Goal: Task Accomplishment & Management: Manage account settings

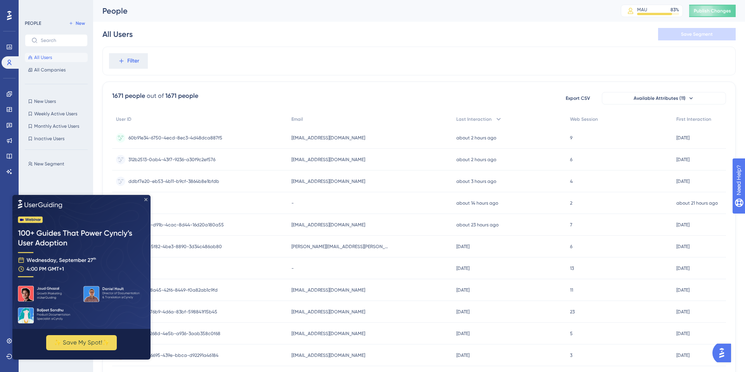
drag, startPoint x: 146, startPoint y: 200, endPoint x: 157, endPoint y: 395, distance: 195.5
click at [146, 200] on icon "Close Preview" at bounding box center [145, 199] width 3 height 3
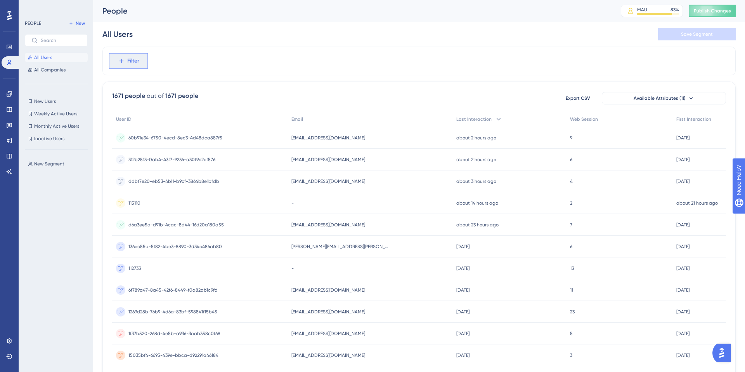
click at [133, 59] on span "Filter" at bounding box center [133, 60] width 12 height 9
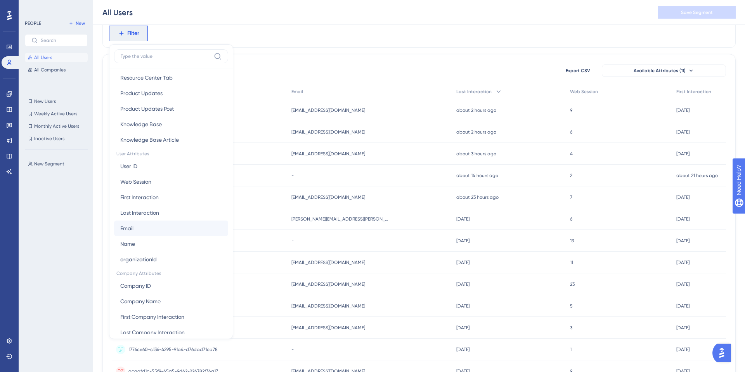
scroll to position [276, 0]
click at [146, 223] on button "Email Email" at bounding box center [171, 226] width 114 height 16
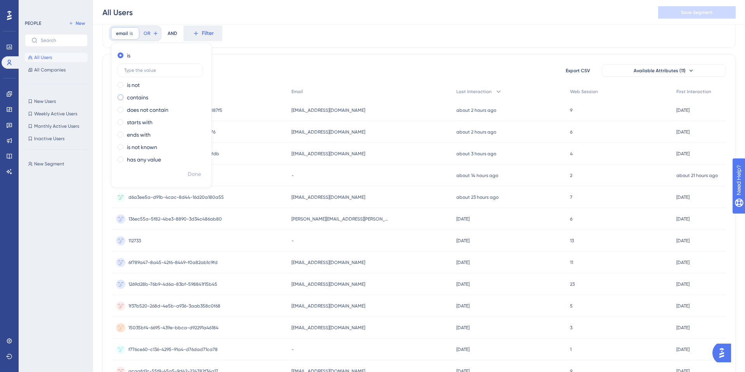
click at [120, 96] on span at bounding box center [121, 97] width 6 height 6
click at [126, 95] on input "radio" at bounding box center [126, 95] width 0 height 0
type input "-"
click at [190, 170] on span "Done" at bounding box center [194, 174] width 13 height 9
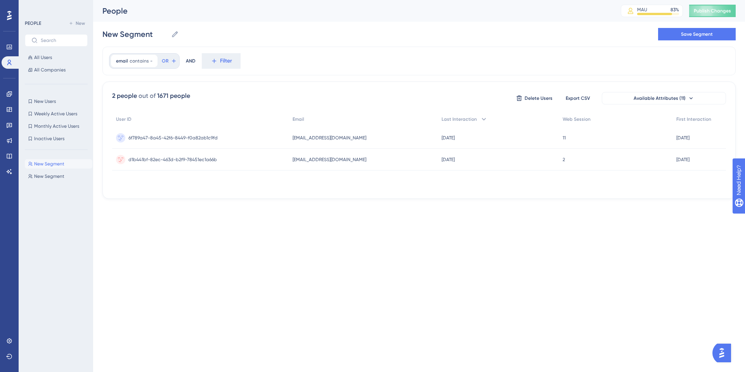
scroll to position [0, 0]
click at [151, 61] on icon at bounding box center [151, 61] width 5 height 5
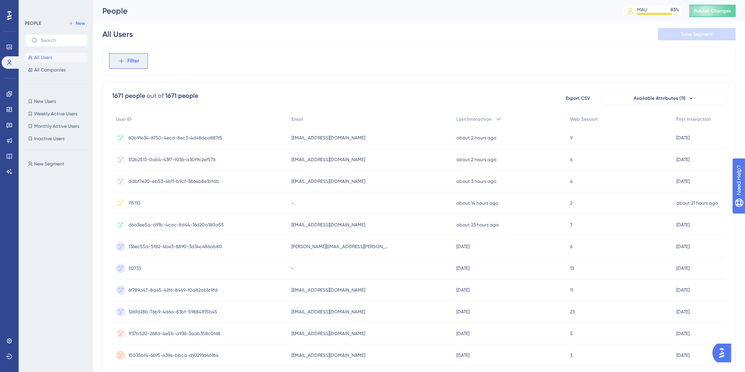
click at [130, 62] on span "Filter" at bounding box center [133, 60] width 12 height 9
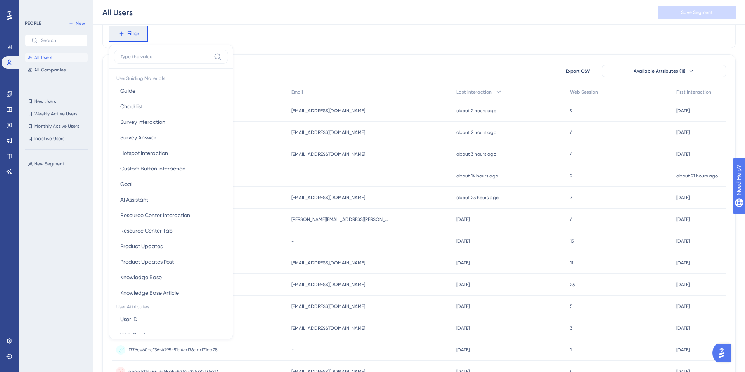
scroll to position [284, 0]
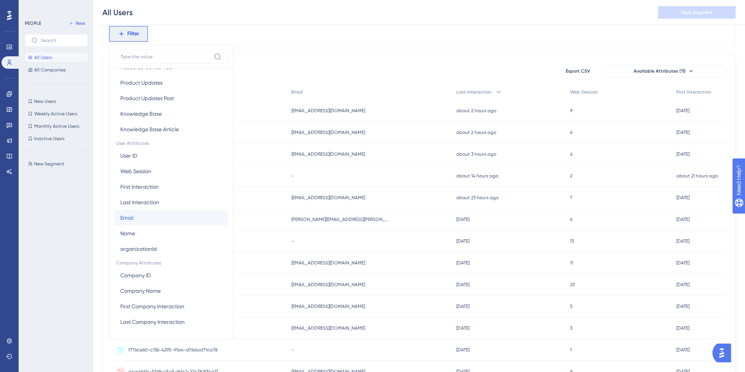
click at [157, 221] on button "Email Email" at bounding box center [171, 218] width 114 height 16
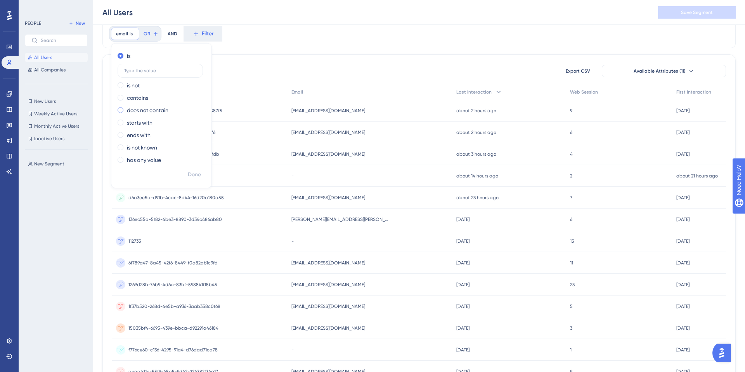
click at [121, 110] on span at bounding box center [121, 110] width 6 height 6
click at [126, 108] on input "radio" at bounding box center [126, 108] width 0 height 0
type input "@"
click at [194, 173] on span "Done" at bounding box center [194, 174] width 13 height 9
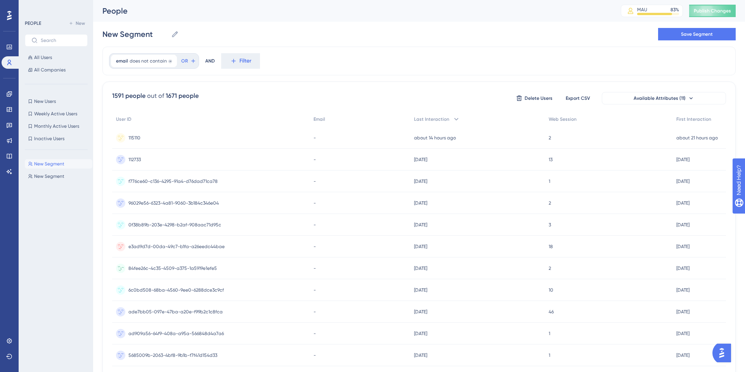
scroll to position [252, 0]
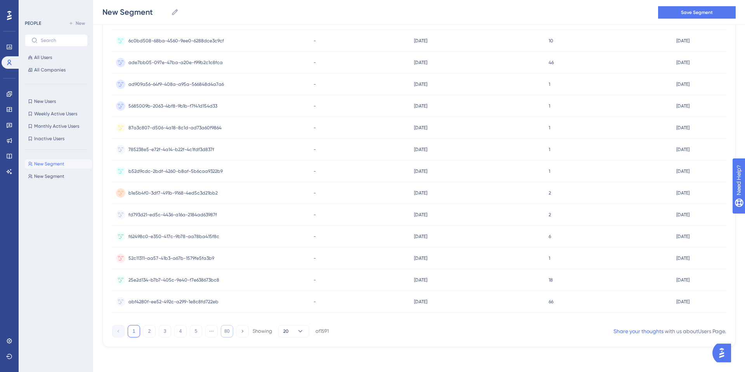
click at [231, 331] on button "80" at bounding box center [227, 331] width 12 height 12
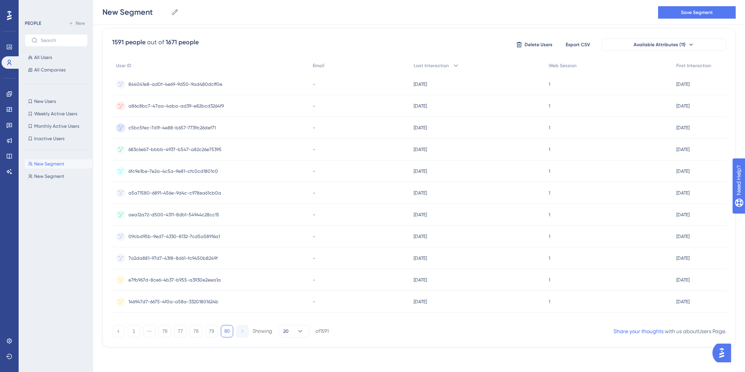
scroll to position [57, 0]
click at [132, 334] on button "1" at bounding box center [134, 331] width 12 height 12
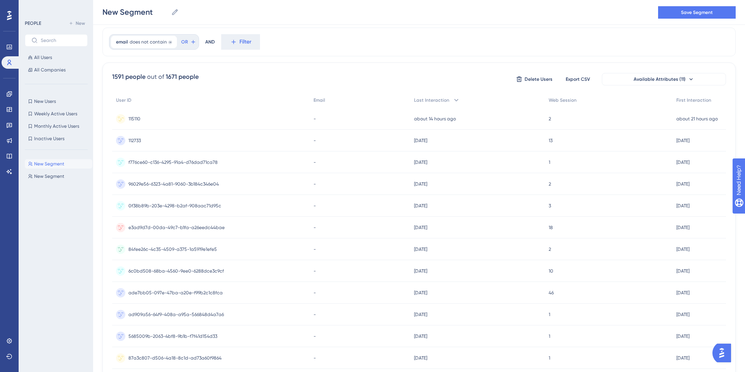
scroll to position [0, 0]
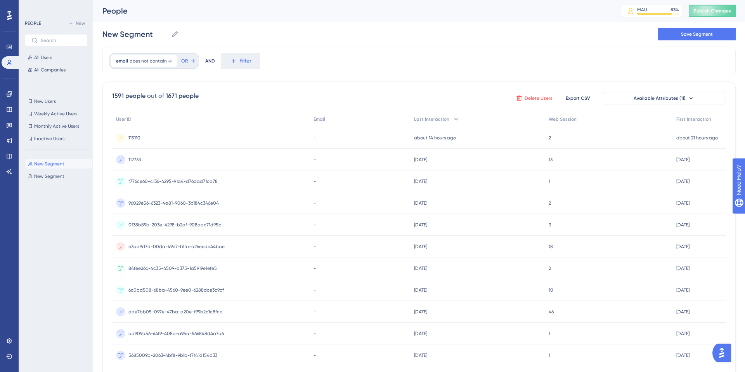
click at [537, 99] on span "Delete Users" at bounding box center [539, 98] width 28 height 6
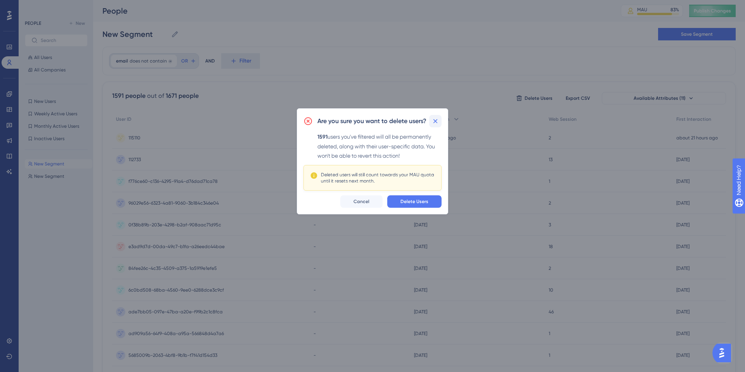
click at [438, 120] on icon at bounding box center [436, 121] width 8 height 8
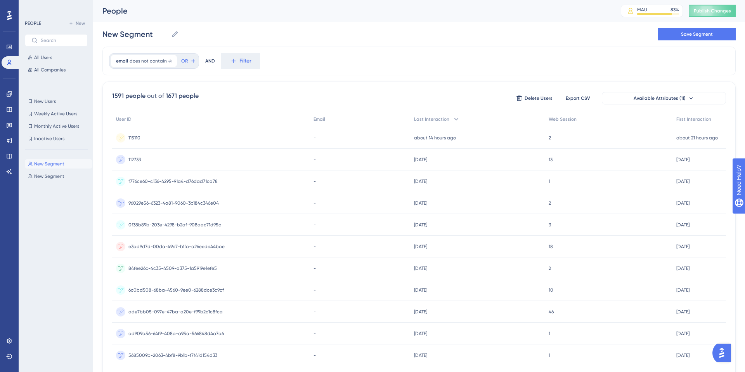
scroll to position [252, 0]
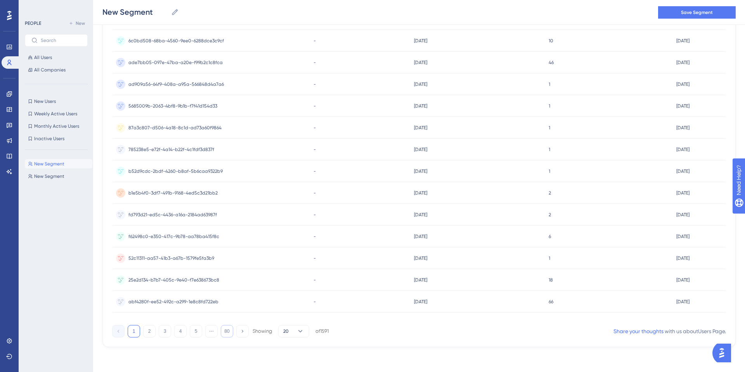
click at [230, 332] on button "80" at bounding box center [227, 331] width 12 height 12
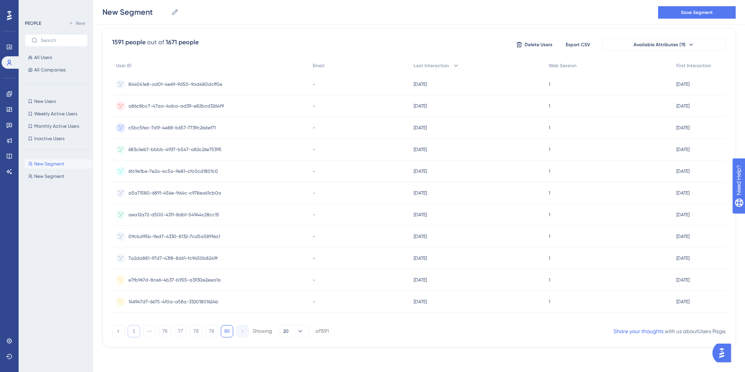
click at [132, 335] on button "1" at bounding box center [134, 331] width 12 height 12
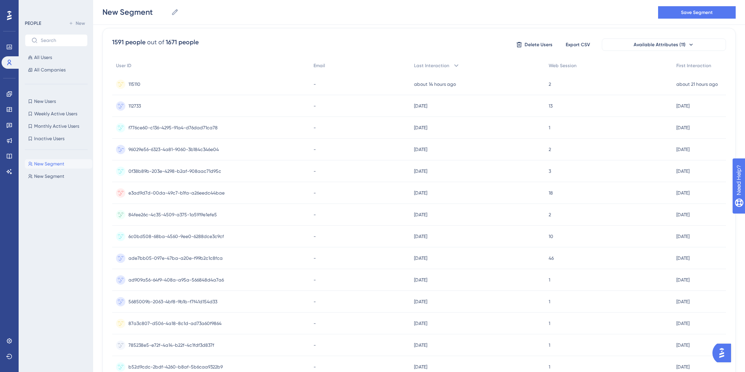
click at [217, 152] on span "96029e56-6323-4a81-9060-3b184c346e04" at bounding box center [173, 149] width 90 height 6
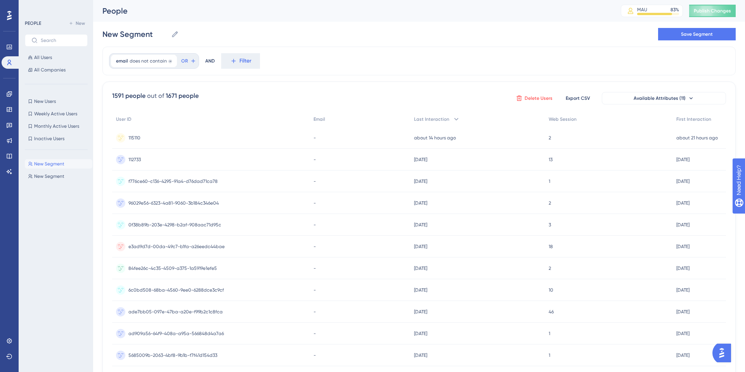
click at [529, 98] on span "Delete Users" at bounding box center [539, 98] width 28 height 6
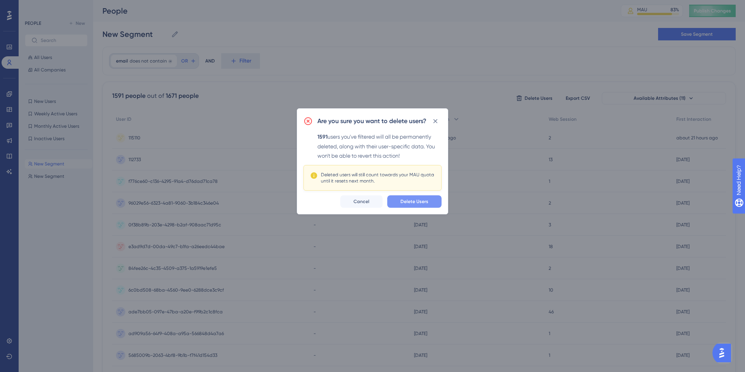
click at [415, 199] on span "Delete Users" at bounding box center [414, 201] width 28 height 6
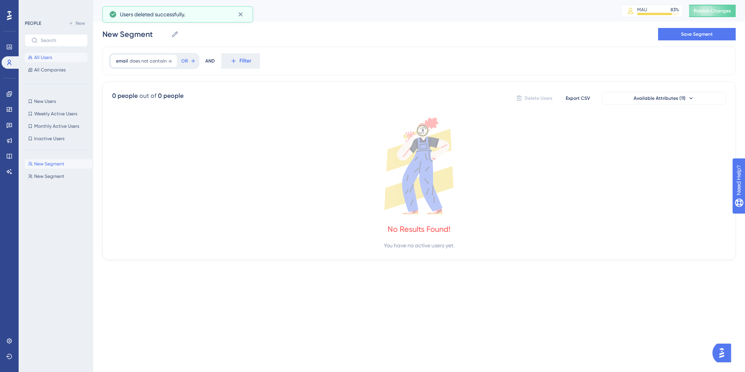
click at [42, 59] on span "All Users" at bounding box center [43, 57] width 18 height 6
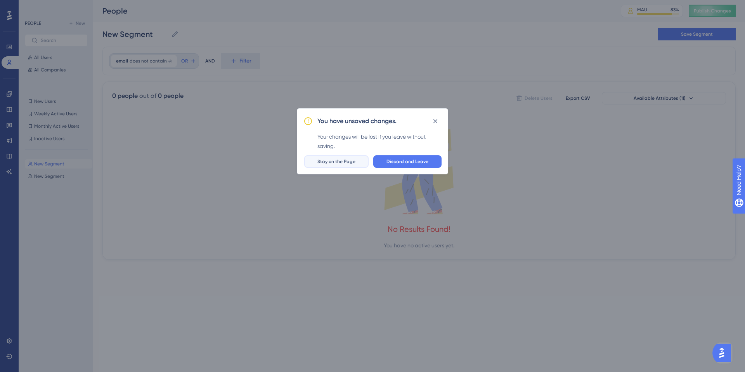
click at [359, 157] on button "Stay on the Page" at bounding box center [336, 161] width 64 height 12
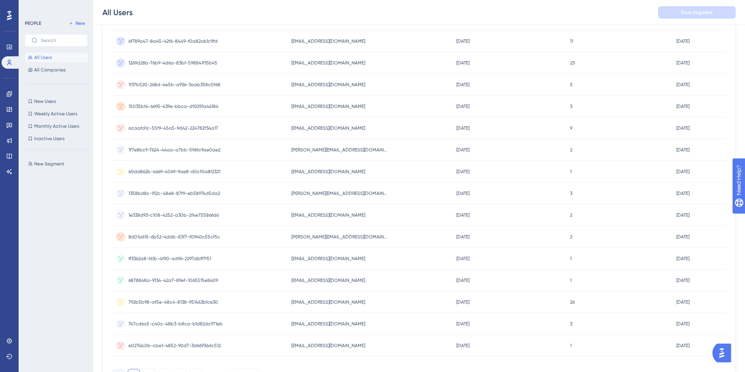
scroll to position [252, 0]
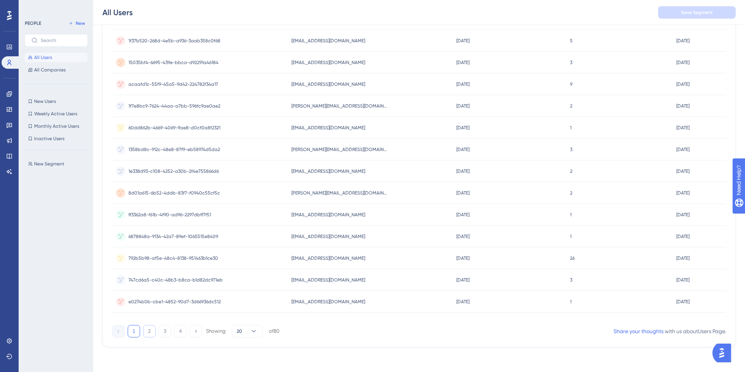
click at [153, 328] on button "2" at bounding box center [149, 331] width 12 height 12
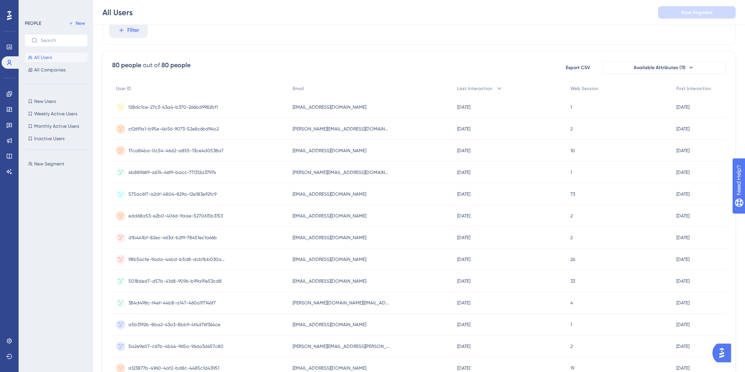
scroll to position [0, 0]
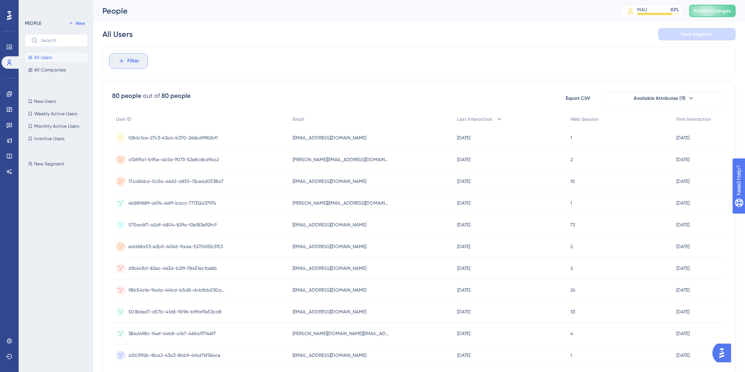
click at [130, 62] on span "Filter" at bounding box center [133, 60] width 12 height 9
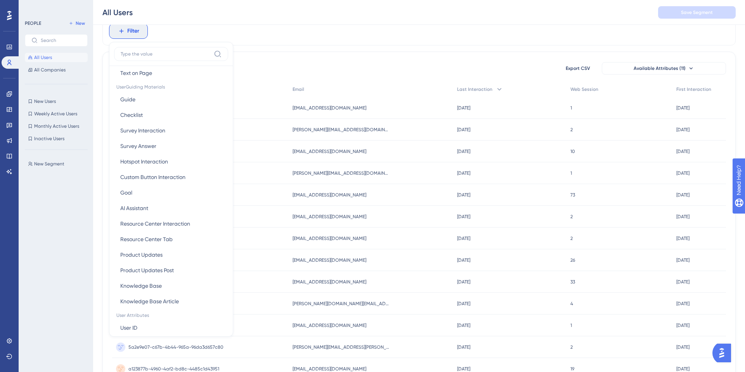
scroll to position [284, 0]
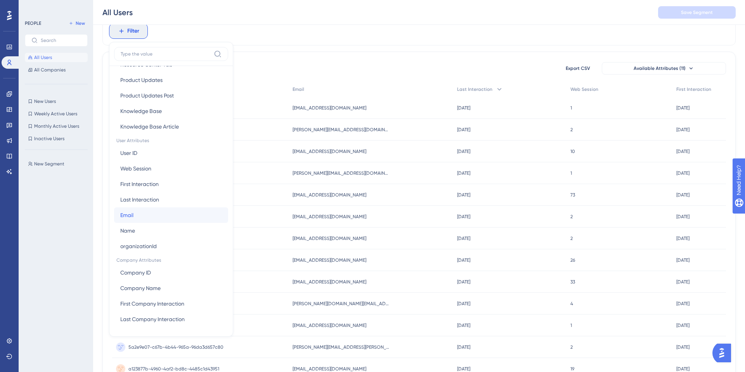
click at [148, 211] on button "Email Email" at bounding box center [171, 215] width 114 height 16
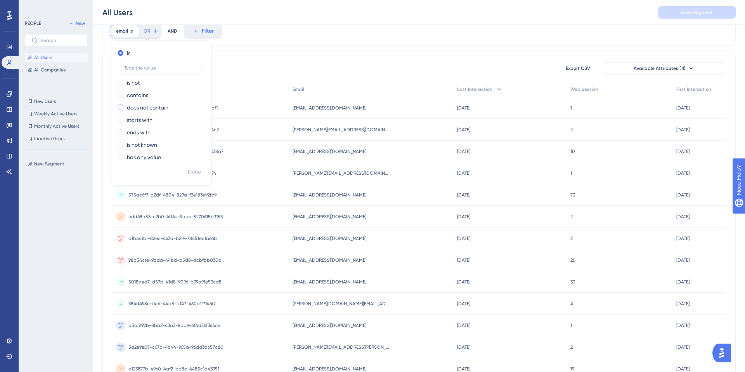
click at [122, 107] on span at bounding box center [121, 107] width 6 height 6
click at [126, 106] on input "radio" at bounding box center [126, 106] width 0 height 0
type input "clone.me"
click at [191, 170] on span "Done" at bounding box center [194, 171] width 13 height 9
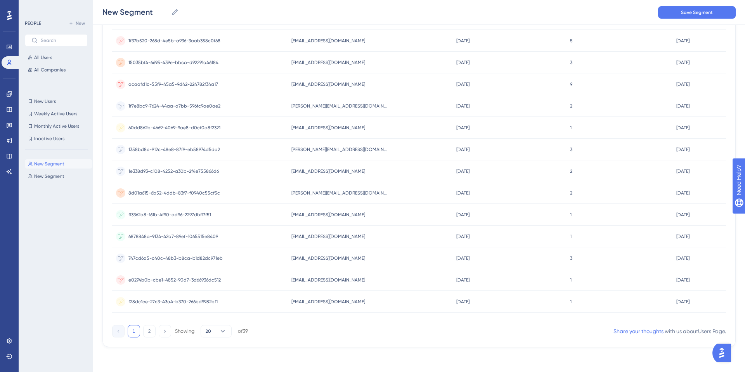
scroll to position [0, 0]
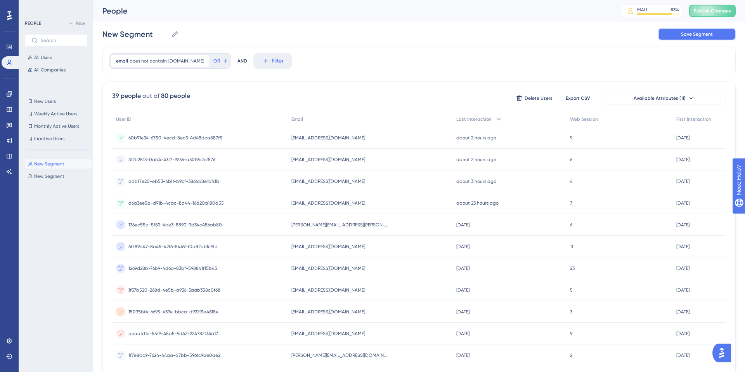
click at [683, 36] on span "Save Segment" at bounding box center [697, 34] width 32 height 6
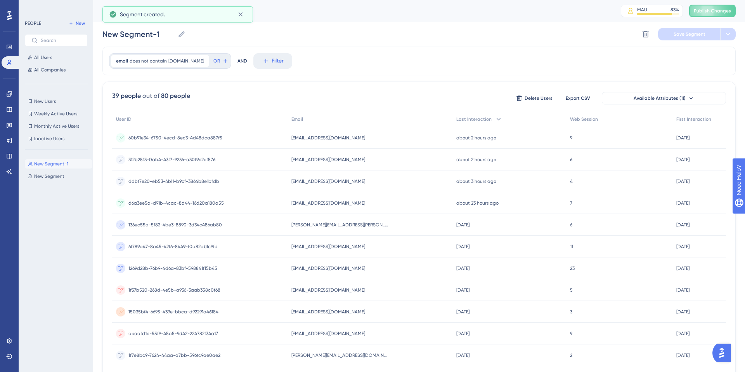
click at [145, 34] on input "New Segment-1" at bounding box center [138, 34] width 72 height 11
click at [147, 34] on input "New Segment-1" at bounding box center [138, 34] width 72 height 11
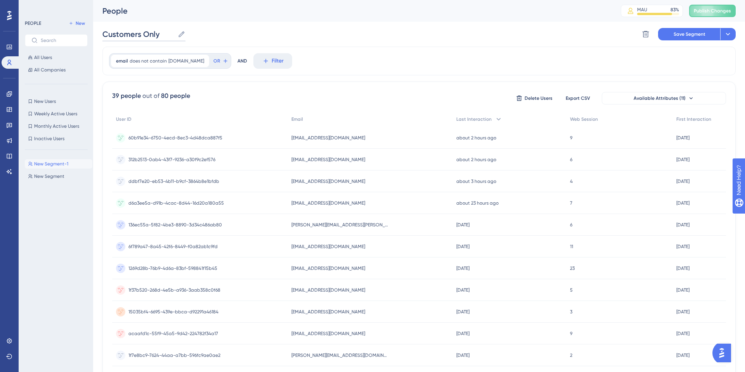
click at [154, 34] on input "Customers Only" at bounding box center [138, 34] width 72 height 11
type input "None Clone Users"
click at [685, 36] on span "Save Segment" at bounding box center [690, 34] width 32 height 6
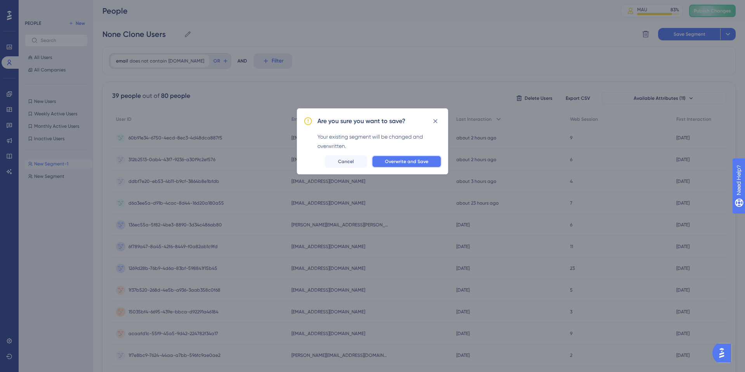
click at [410, 160] on span "Overwrite and Save" at bounding box center [406, 161] width 43 height 6
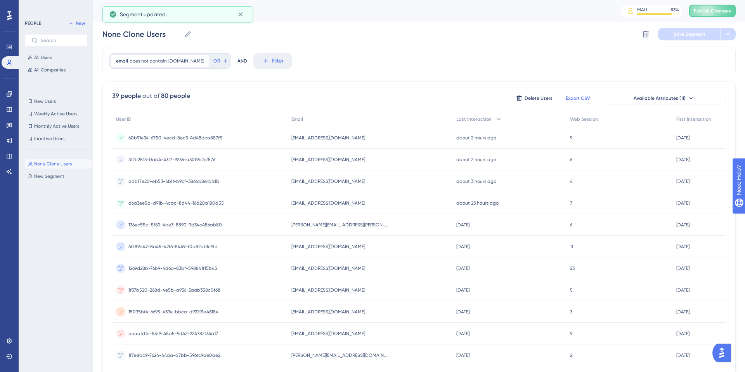
click at [586, 99] on span "Export CSV" at bounding box center [578, 98] width 24 height 6
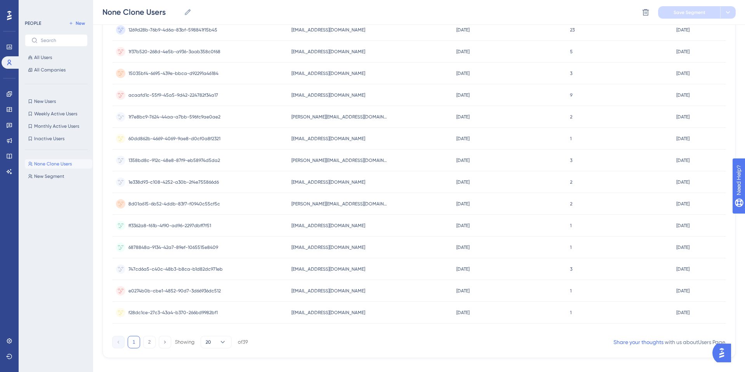
scroll to position [243, 0]
click at [149, 340] on button "2" at bounding box center [149, 340] width 12 height 12
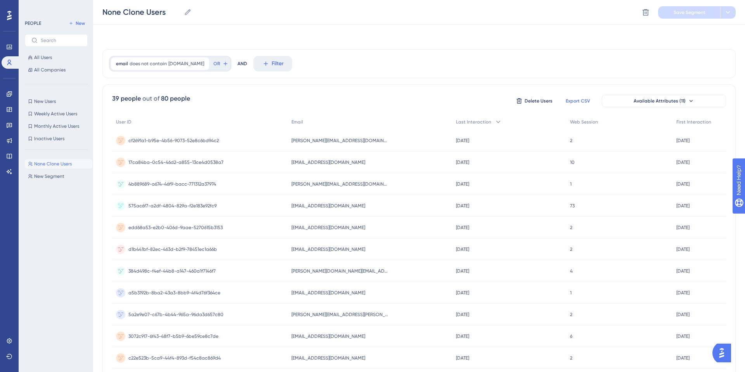
scroll to position [0, 0]
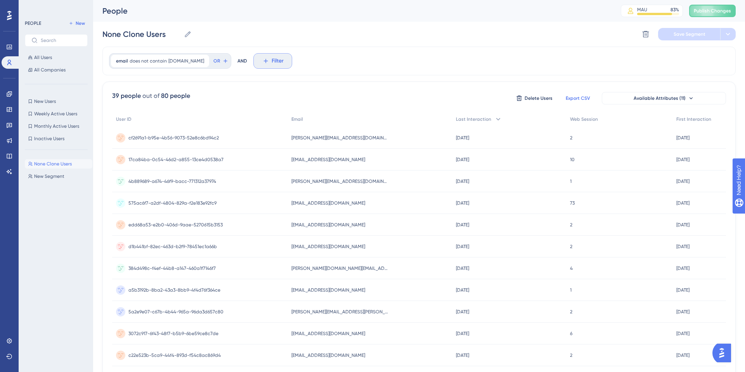
click at [266, 62] on button "Filter" at bounding box center [272, 61] width 39 height 16
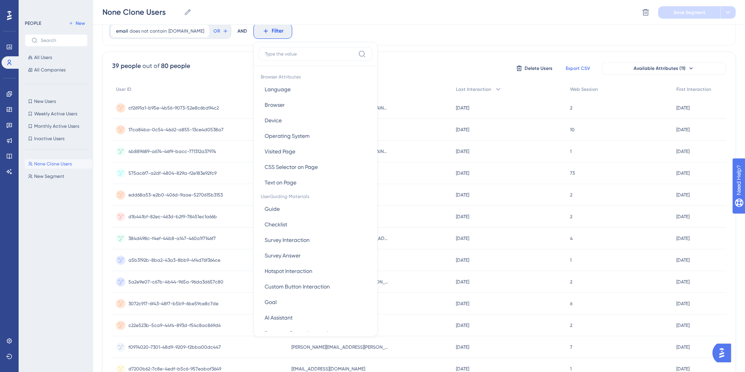
scroll to position [284, 0]
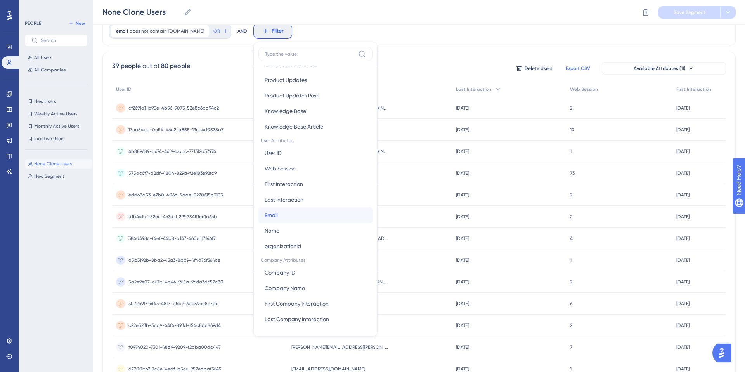
click at [267, 216] on button "Email Email" at bounding box center [315, 215] width 114 height 16
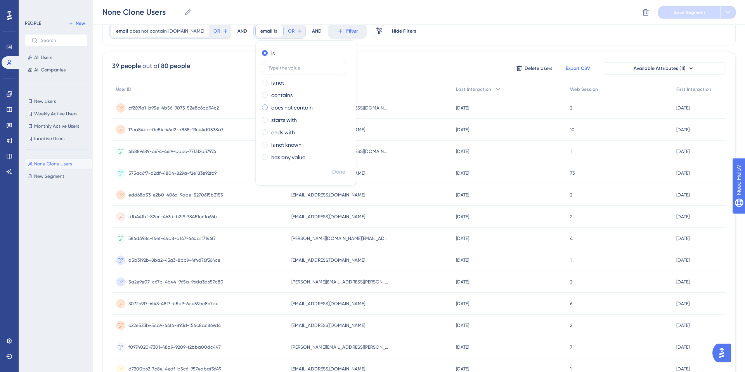
click at [262, 107] on span at bounding box center [265, 107] width 6 height 6
click at [270, 106] on input "radio" at bounding box center [270, 106] width 0 height 0
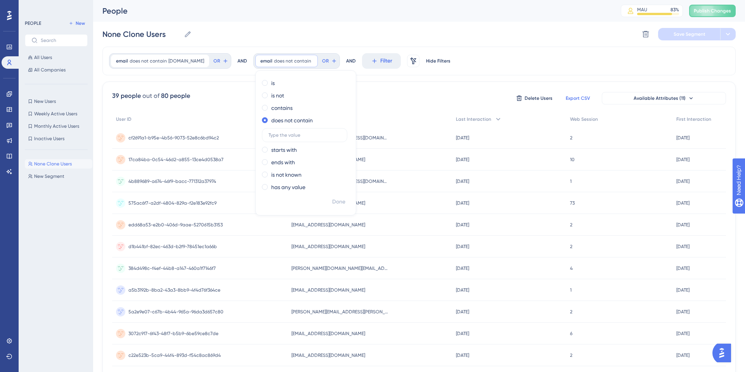
click at [492, 68] on div "email does not contain clone.me clone.me Remove OR AND email does not contain R…" at bounding box center [418, 61] width 633 height 29
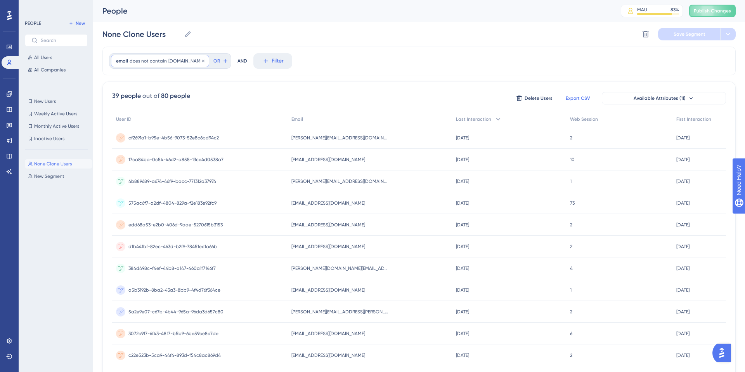
click at [162, 59] on span "does not contain" at bounding box center [148, 61] width 37 height 6
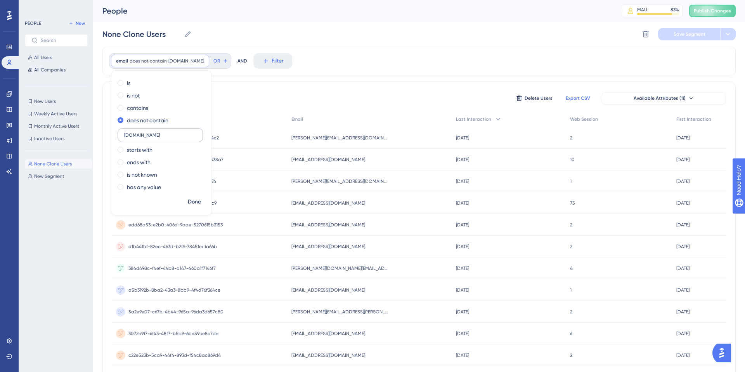
drag, startPoint x: 136, startPoint y: 135, endPoint x: 185, endPoint y: 136, distance: 48.9
click at [184, 136] on input "clone.me" at bounding box center [160, 134] width 72 height 5
type input "clone"
click at [198, 202] on span "Done" at bounding box center [194, 201] width 13 height 9
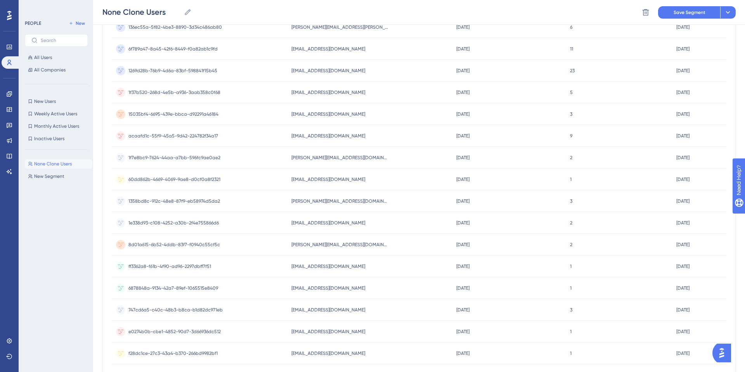
scroll to position [252, 0]
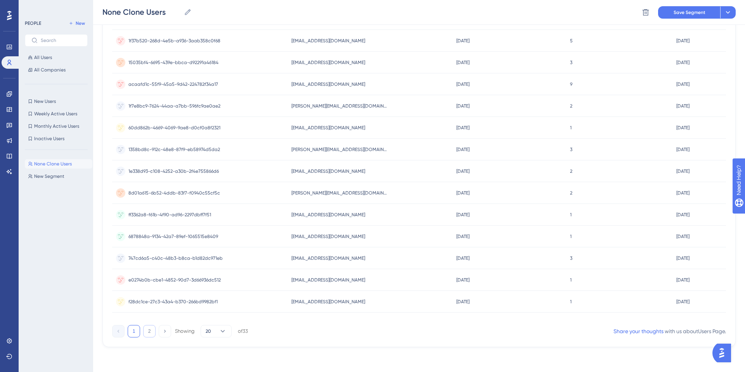
click at [151, 332] on button "2" at bounding box center [149, 331] width 12 height 12
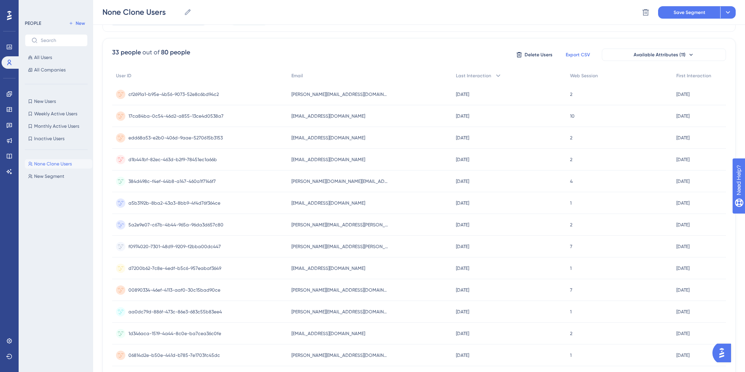
scroll to position [0, 0]
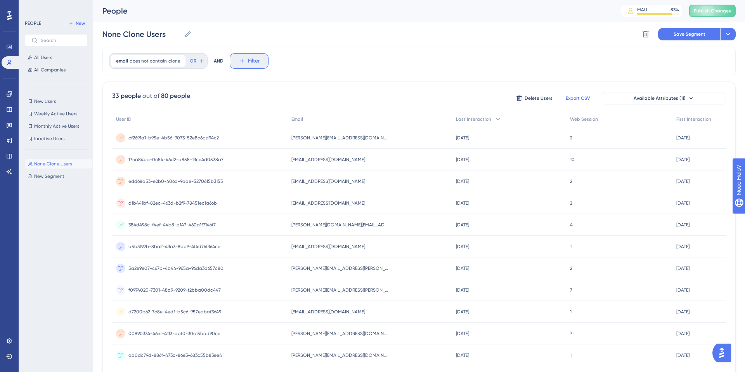
click at [248, 62] on span "Filter" at bounding box center [254, 60] width 12 height 9
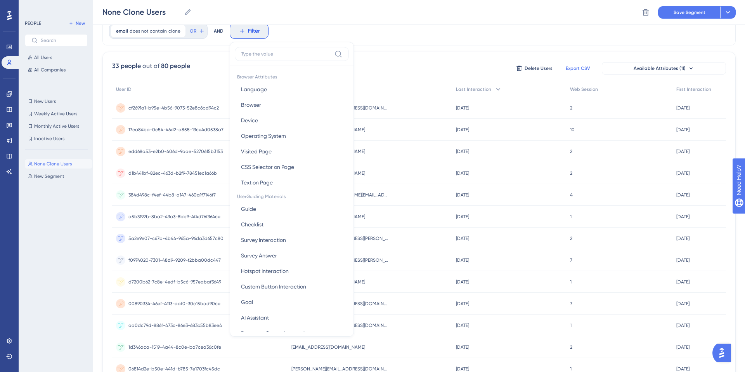
scroll to position [284, 0]
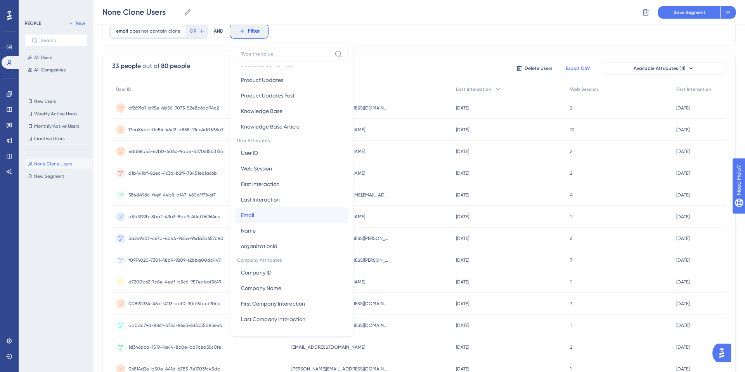
click at [274, 210] on button "Email Email" at bounding box center [292, 215] width 114 height 16
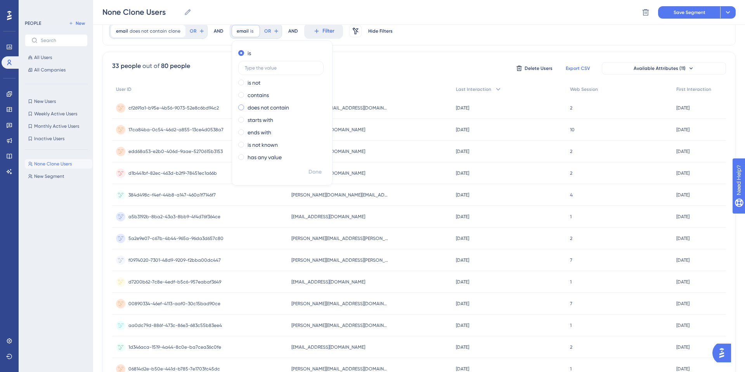
click at [240, 105] on span at bounding box center [241, 107] width 6 height 6
click at [246, 106] on input "radio" at bounding box center [246, 106] width 0 height 0
type input "scott.bogdan"
click at [312, 174] on span "Done" at bounding box center [315, 171] width 13 height 9
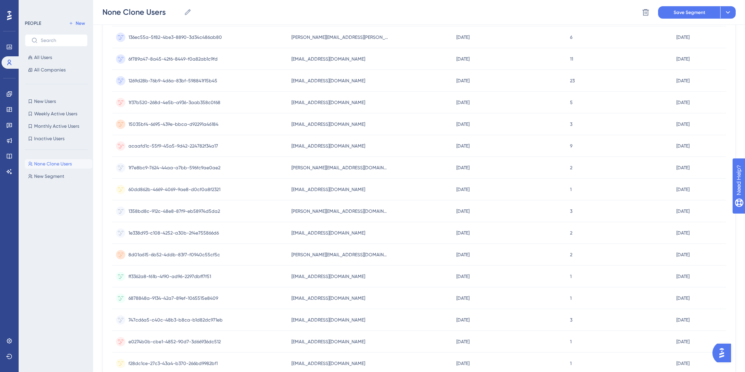
scroll to position [0, 0]
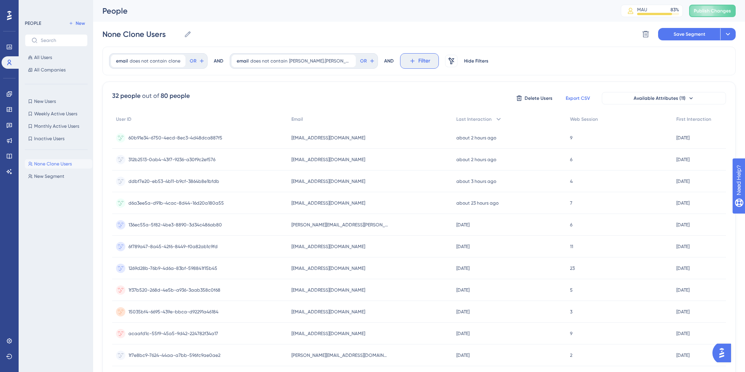
click at [400, 61] on button "Filter" at bounding box center [419, 61] width 39 height 16
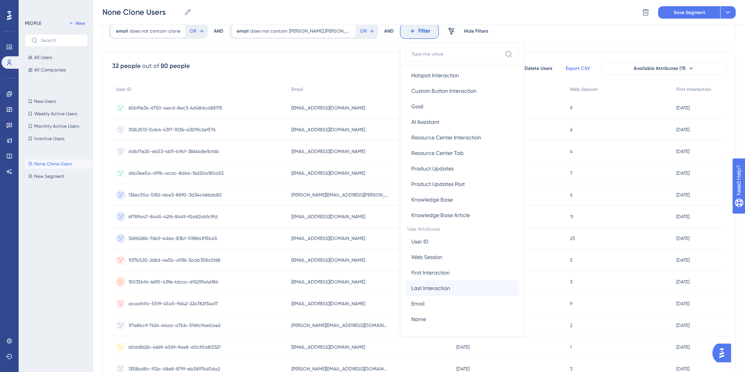
scroll to position [284, 0]
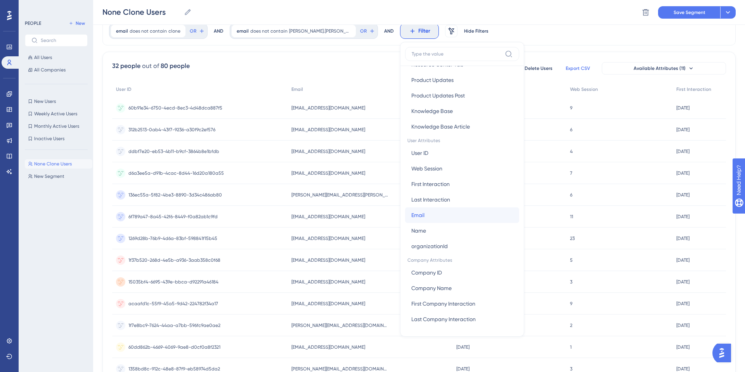
click at [405, 216] on button "Email Email" at bounding box center [462, 215] width 114 height 16
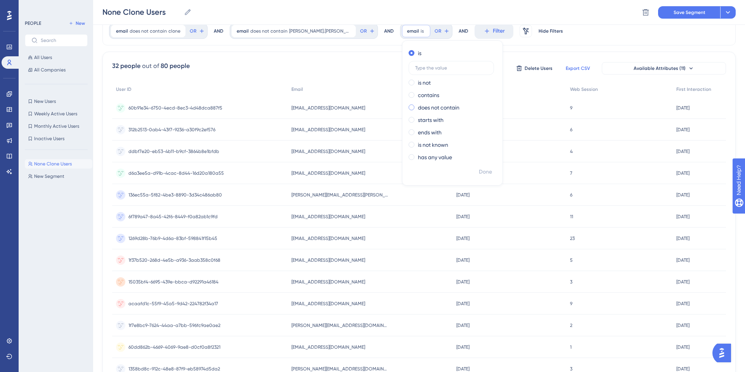
click at [409, 107] on span at bounding box center [412, 107] width 6 height 6
click at [417, 106] on input "radio" at bounding box center [417, 106] width 0 height 0
type input "lance.gorji"
click at [475, 176] on button "Done" at bounding box center [486, 172] width 22 height 14
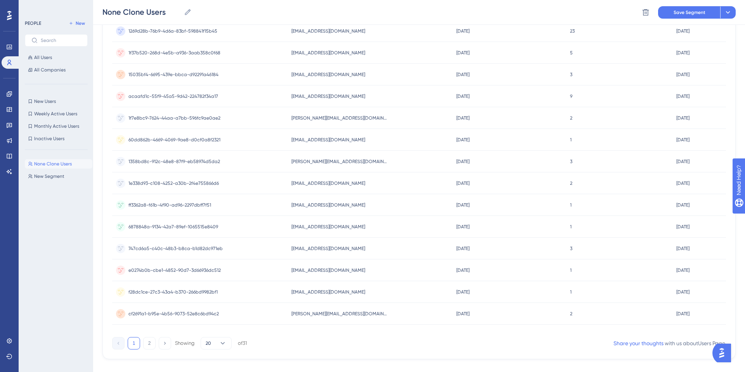
scroll to position [252, 0]
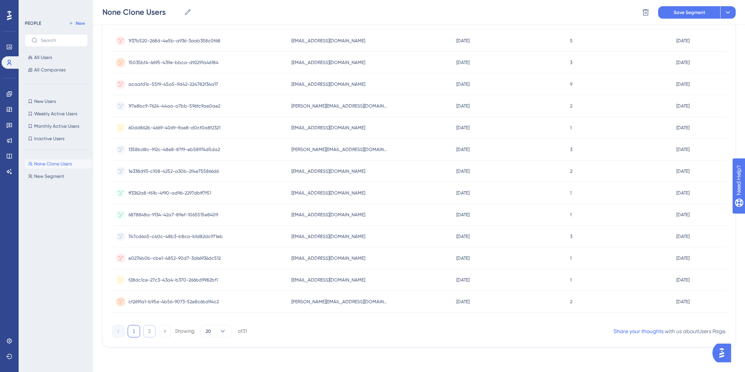
click at [146, 329] on button "2" at bounding box center [149, 331] width 12 height 12
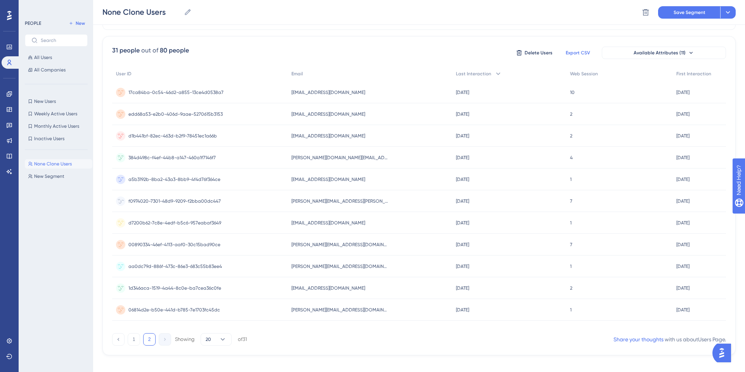
scroll to position [0, 0]
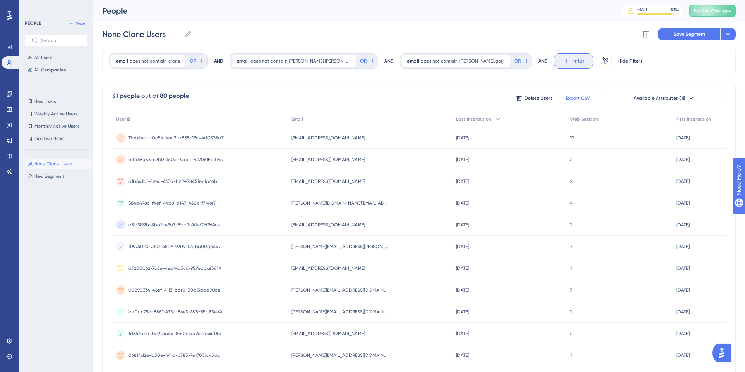
click at [572, 62] on span "Filter" at bounding box center [578, 60] width 12 height 9
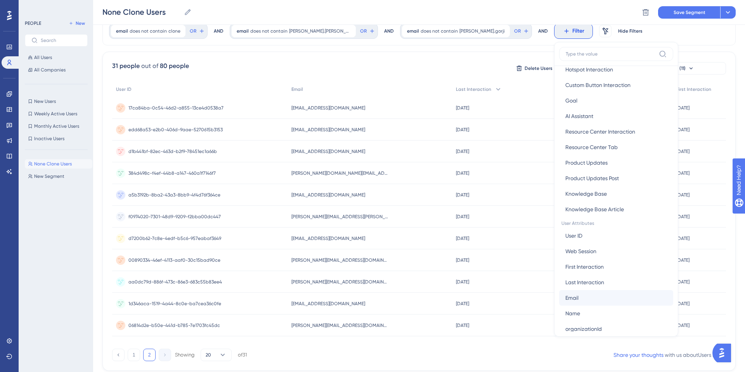
scroll to position [284, 0]
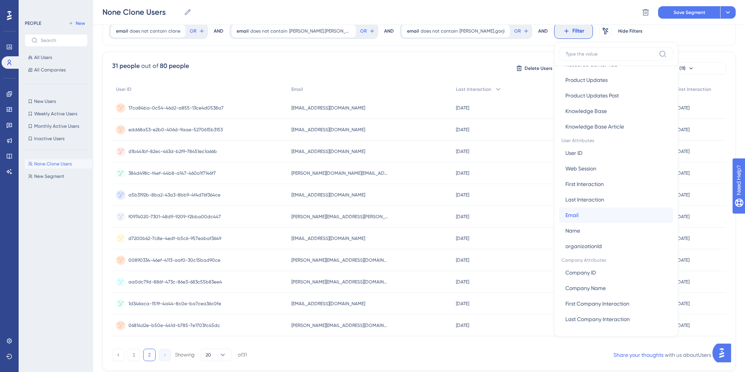
click at [559, 212] on button "Email Email" at bounding box center [616, 215] width 114 height 16
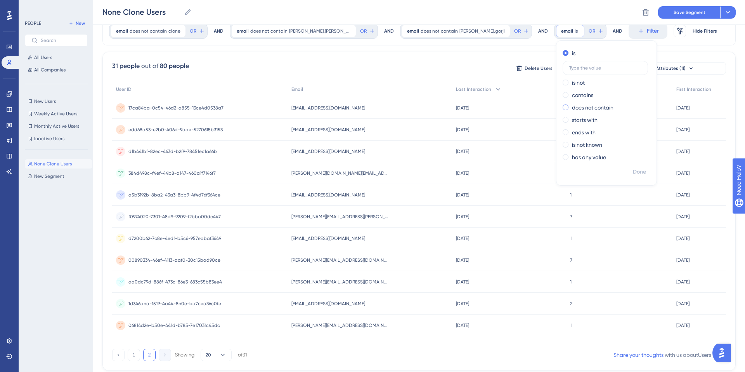
click at [563, 106] on span at bounding box center [566, 107] width 6 height 6
click at [571, 106] on input "radio" at bounding box center [571, 106] width 0 height 0
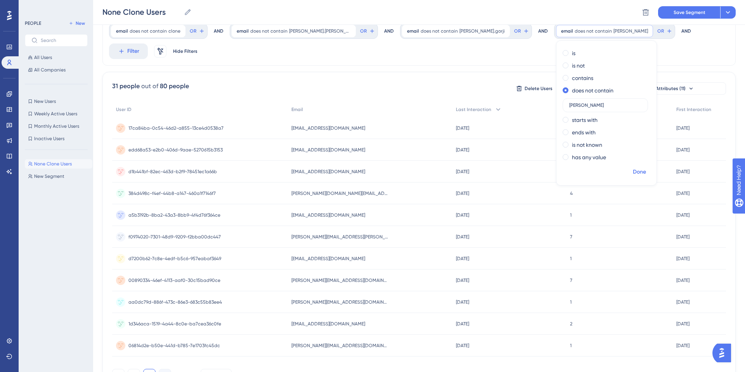
type input "guido"
click at [633, 170] on span "Done" at bounding box center [639, 171] width 13 height 9
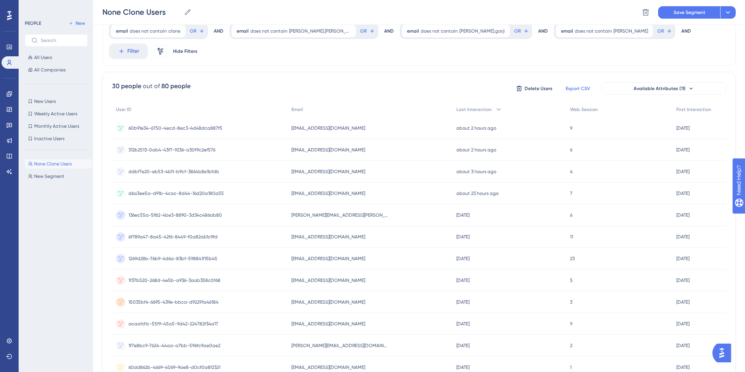
scroll to position [0, 0]
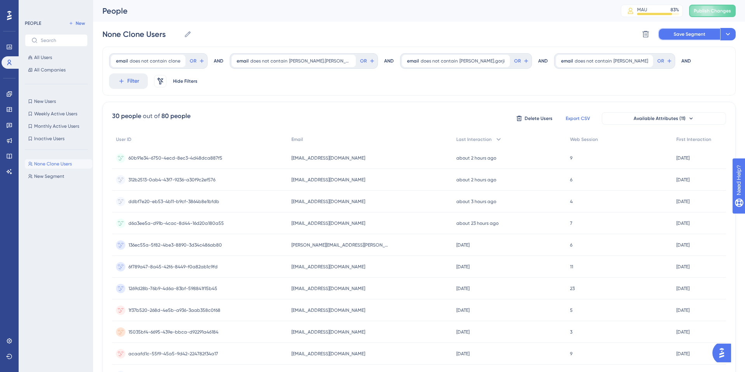
click at [692, 33] on span "Save Segment" at bounding box center [690, 34] width 32 height 6
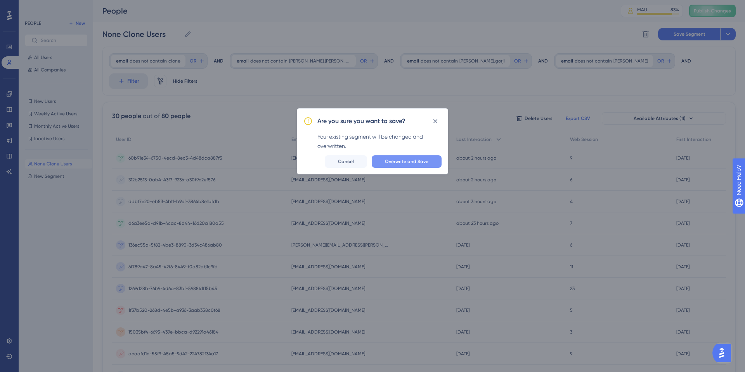
click at [422, 160] on span "Overwrite and Save" at bounding box center [406, 161] width 43 height 6
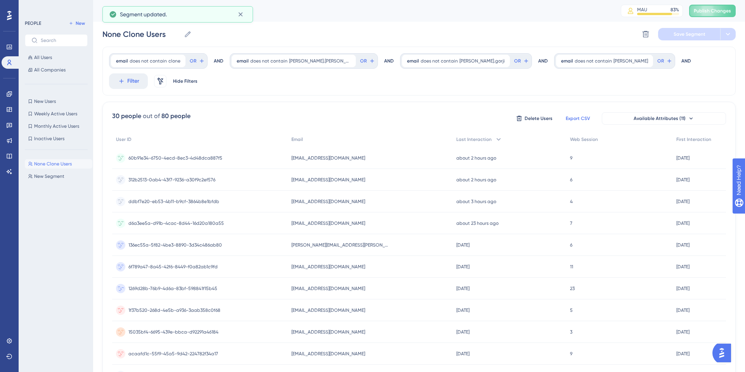
click at [340, 285] on span "[EMAIL_ADDRESS][DOMAIN_NAME]" at bounding box center [328, 288] width 74 height 6
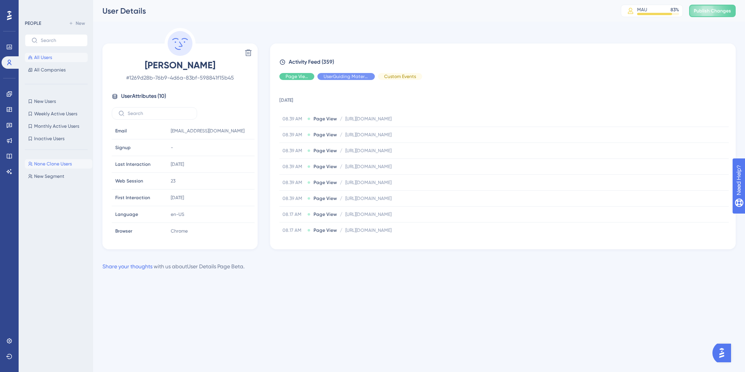
click at [47, 58] on span "All Users" at bounding box center [43, 57] width 18 height 6
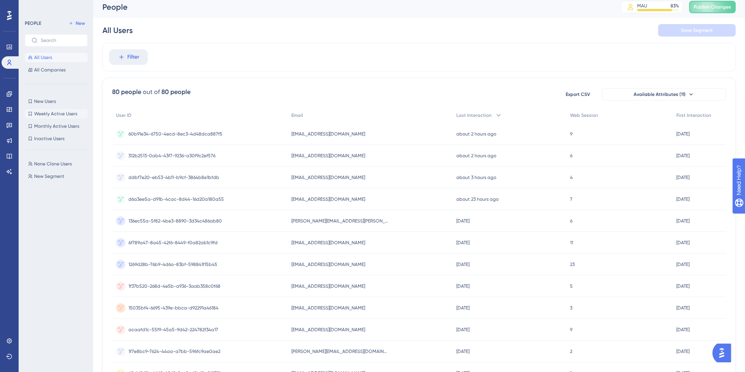
scroll to position [7, 0]
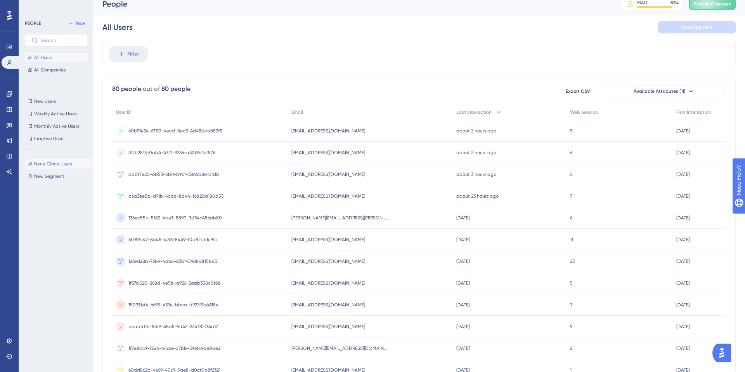
click at [57, 166] on span "None Clone Users" at bounding box center [53, 164] width 38 height 6
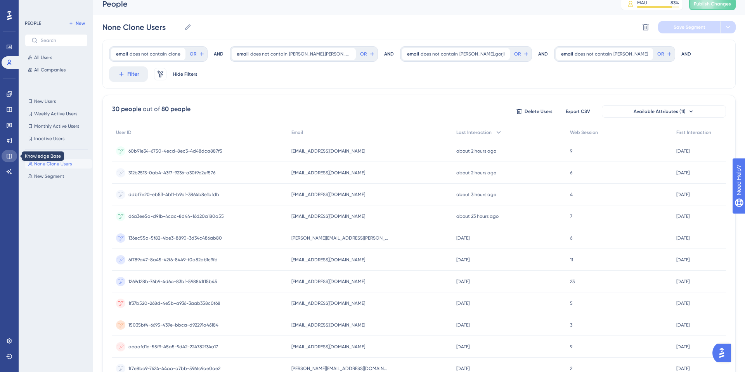
click at [9, 155] on icon at bounding box center [9, 156] width 5 height 5
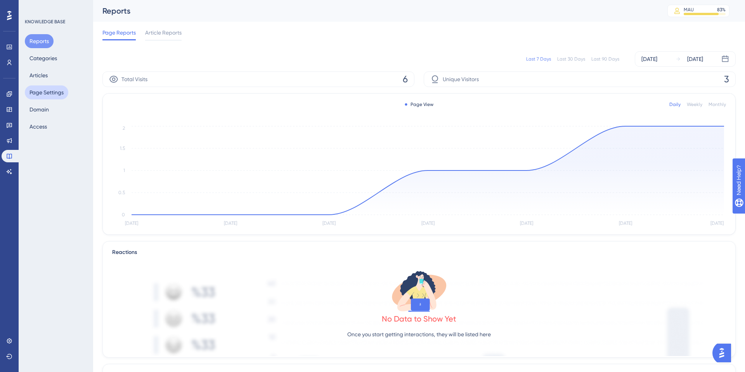
click at [55, 98] on button "Page Settings" at bounding box center [46, 92] width 43 height 14
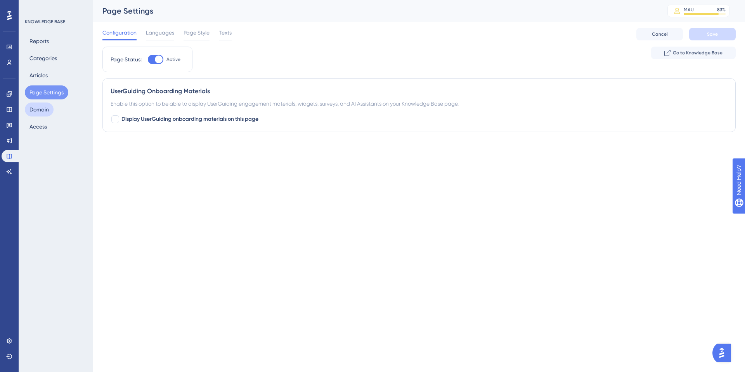
click at [36, 110] on button "Domain" at bounding box center [39, 109] width 29 height 14
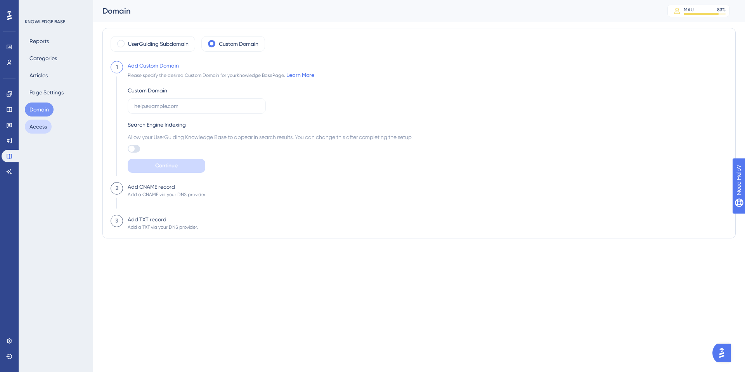
click at [38, 127] on button "Access" at bounding box center [38, 127] width 27 height 14
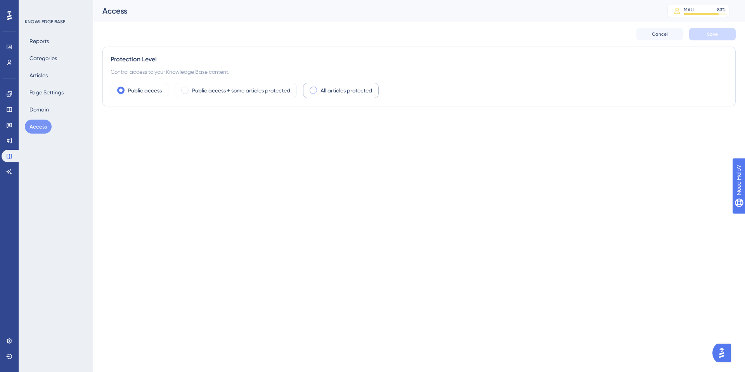
click at [313, 90] on span at bounding box center [313, 90] width 7 height 7
click at [319, 88] on input "radio" at bounding box center [319, 88] width 0 height 0
click at [118, 126] on div at bounding box center [115, 125] width 8 height 8
click at [111, 125] on input "User Identity Verification" at bounding box center [110, 125] width 0 height 0
checkbox input "false"
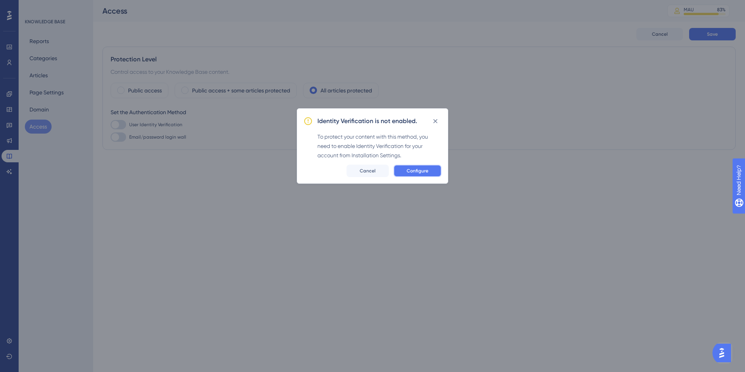
click at [418, 173] on span "Configure" at bounding box center [418, 171] width 22 height 6
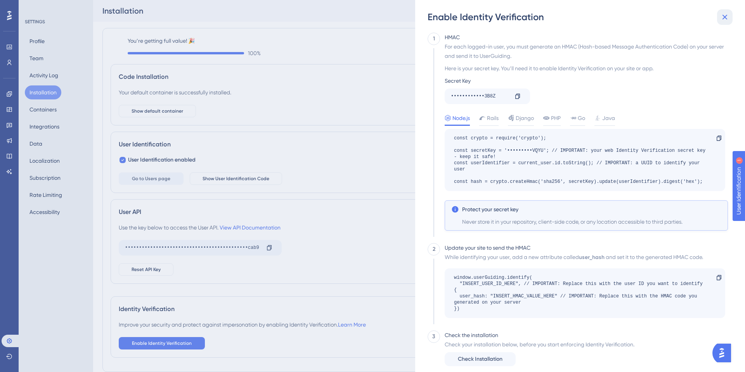
click at [721, 18] on icon at bounding box center [724, 16] width 9 height 9
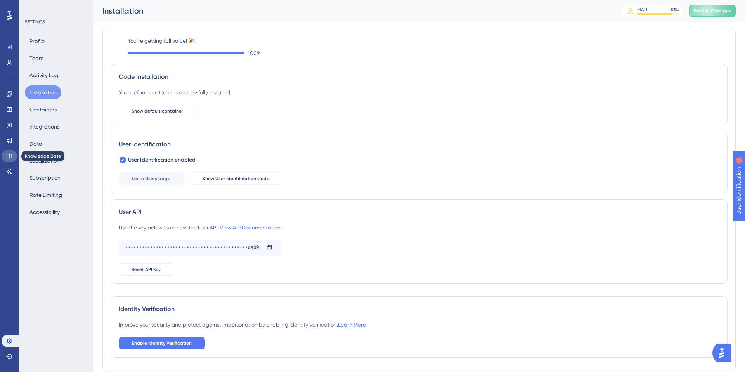
click at [8, 159] on link at bounding box center [10, 156] width 16 height 12
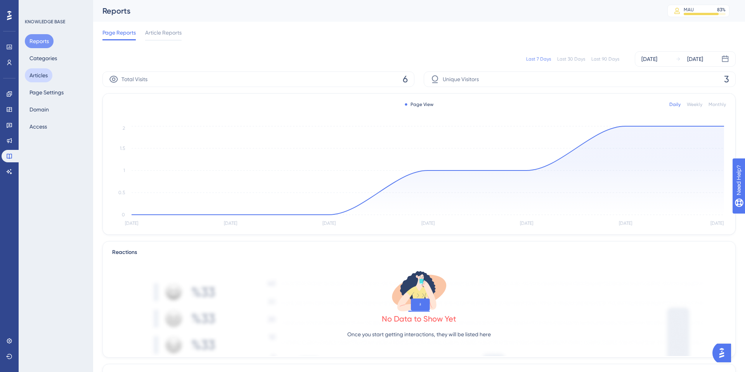
click at [40, 72] on button "Articles" at bounding box center [39, 75] width 28 height 14
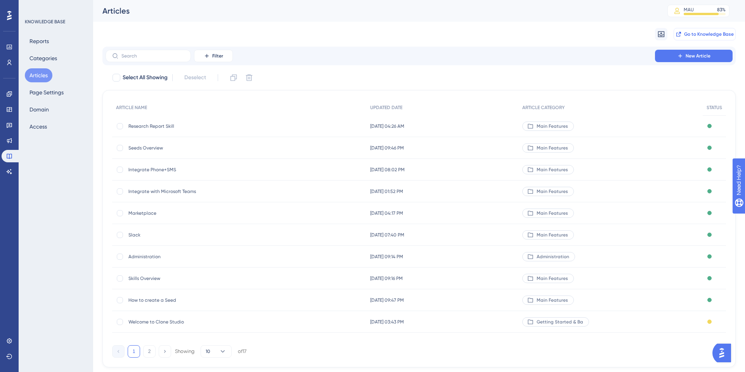
click at [715, 30] on button "Go to Knowledge Base" at bounding box center [705, 34] width 62 height 12
